Goal: Find specific page/section: Find specific page/section

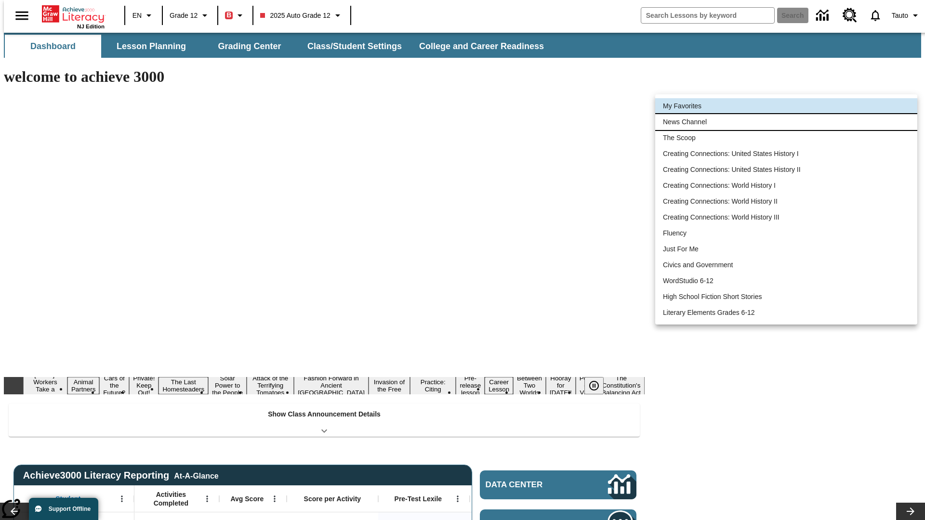
click at [786, 122] on li "News Channel" at bounding box center [786, 122] width 262 height 16
type input "120"
